Goal: Navigation & Orientation: Go to known website

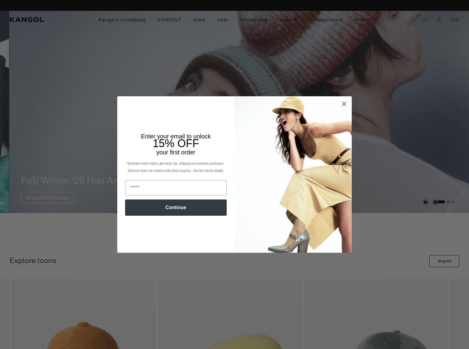
scroll to position [0, 124]
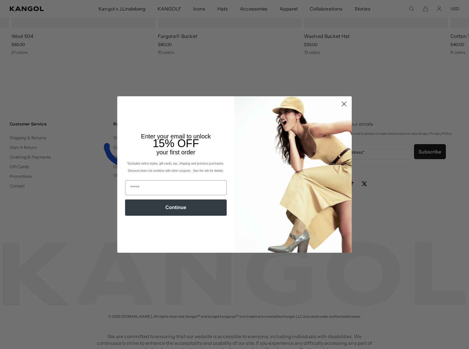
scroll to position [0, 124]
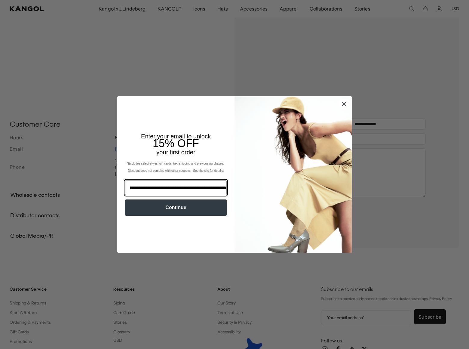
type input "**********"
click at [281, 210] on img "POPUP Form" at bounding box center [293, 174] width 117 height 156
